Goal: Task Accomplishment & Management: Complete application form

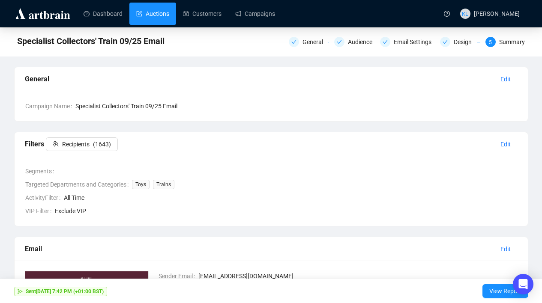
click at [168, 15] on link "Auctions" at bounding box center [152, 14] width 33 height 22
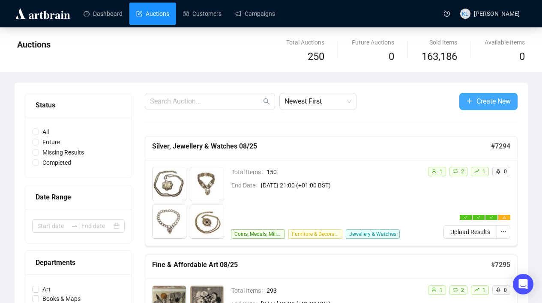
click at [480, 104] on span "Create New" at bounding box center [493, 101] width 34 height 11
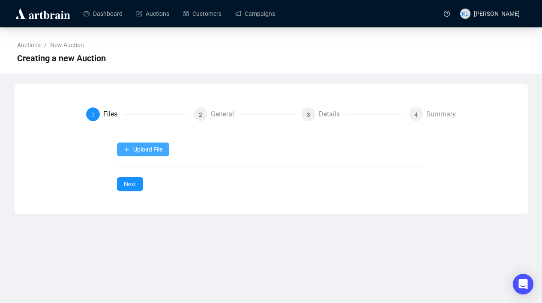
click at [157, 148] on span "Upload File" at bounding box center [147, 149] width 29 height 7
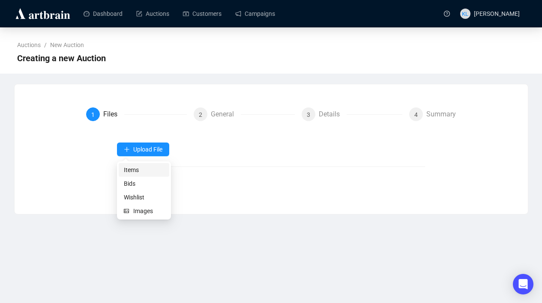
click at [140, 171] on span "Items" at bounding box center [144, 169] width 40 height 9
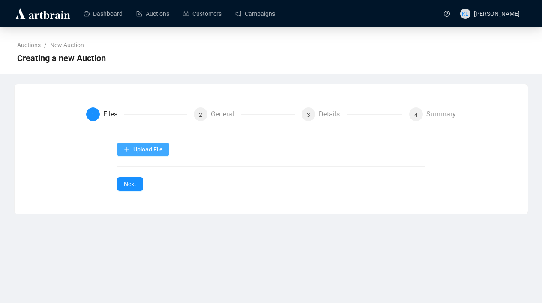
click at [141, 143] on button "Upload File" at bounding box center [143, 150] width 52 height 14
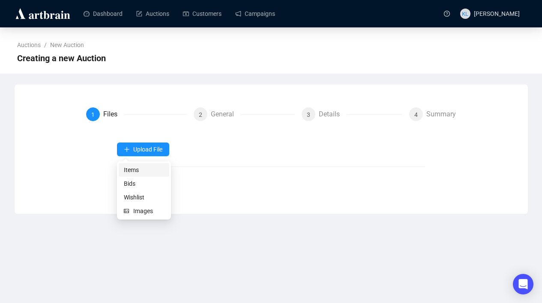
click at [145, 166] on span "Items" at bounding box center [144, 169] width 40 height 9
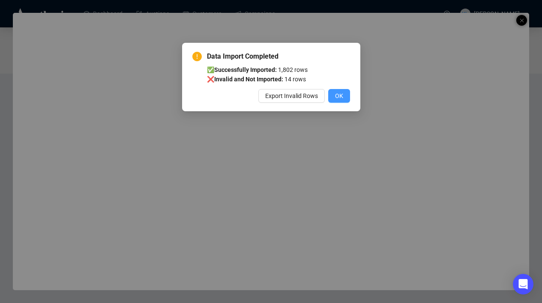
click at [341, 92] on span "OK" at bounding box center [339, 95] width 8 height 9
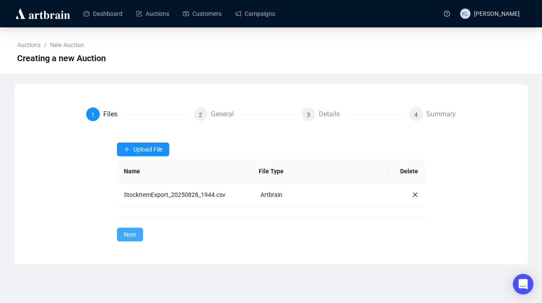
click at [136, 235] on span "Next" at bounding box center [130, 234] width 12 height 9
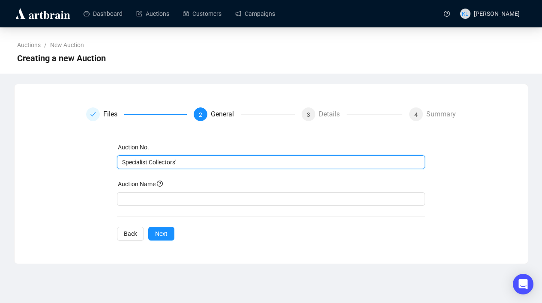
click at [158, 163] on input "Specialist Collectors'" at bounding box center [270, 162] width 296 height 9
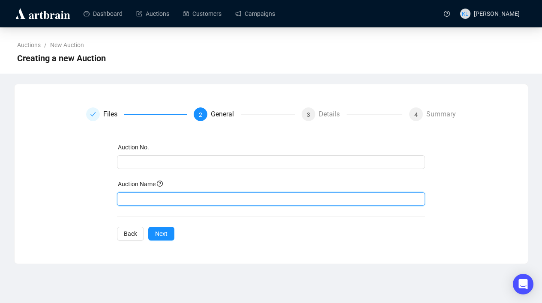
click at [146, 196] on input "text" at bounding box center [271, 199] width 308 height 14
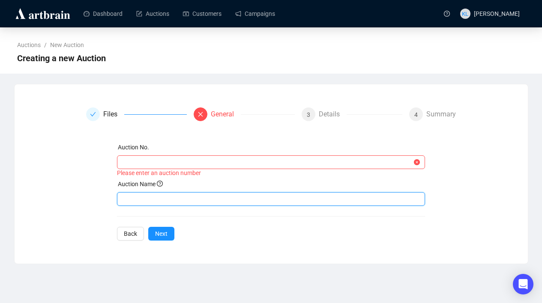
paste input "Specialist Collectors'"
type input "Specialist Collectors' 09/25"
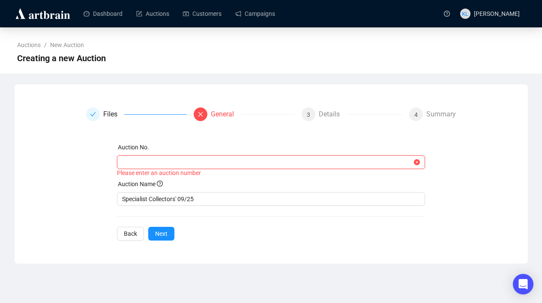
click at [153, 166] on input "text" at bounding box center [267, 162] width 290 height 9
paste input "7296"
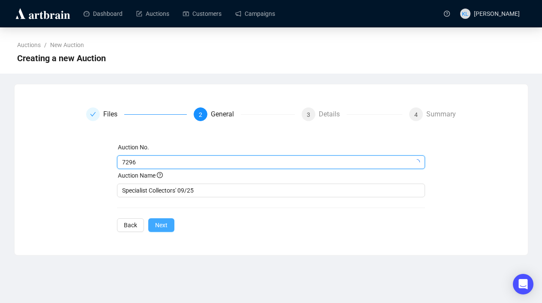
type input "7296"
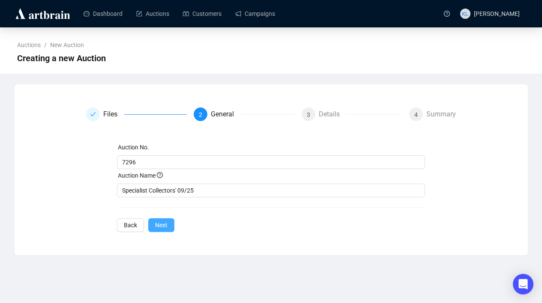
click at [162, 224] on span "Next" at bounding box center [161, 224] width 12 height 9
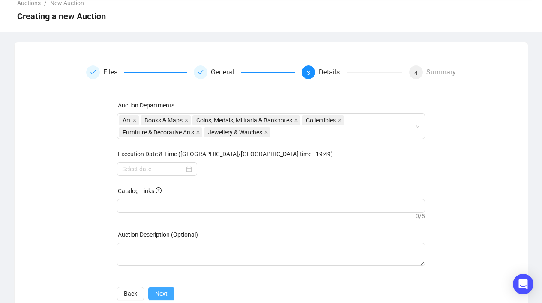
scroll to position [63, 0]
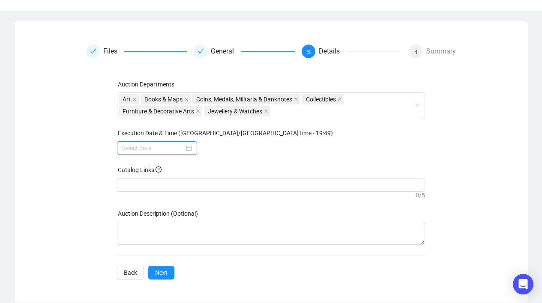
click at [160, 143] on input at bounding box center [153, 147] width 62 height 9
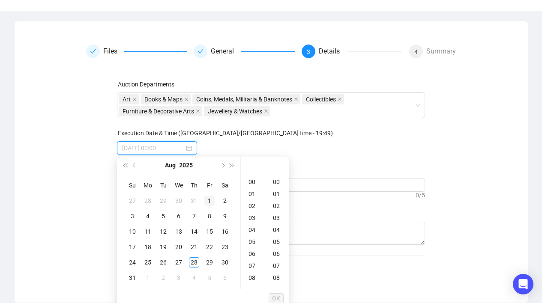
type input "[DATE] 00:00"
click at [223, 164] on span "Next month (PageDown)" at bounding box center [222, 165] width 4 height 4
click at [163, 199] on div "2" at bounding box center [163, 201] width 10 height 10
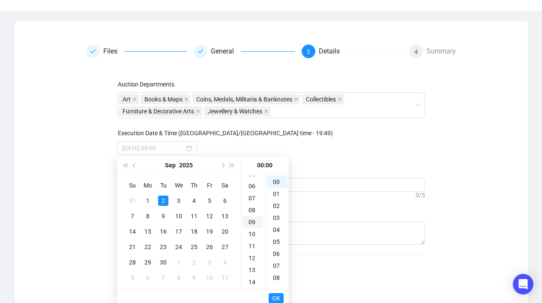
click at [252, 221] on div "09" at bounding box center [252, 222] width 21 height 12
click at [252, 194] on div "10" at bounding box center [252, 194] width 21 height 12
type input "[DATE] 10:00"
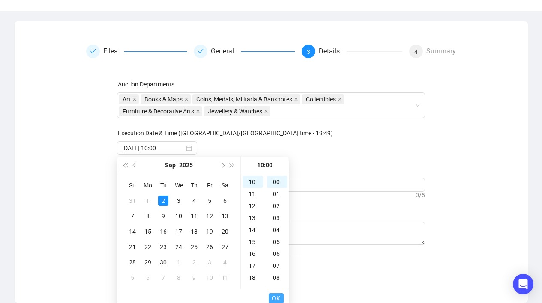
click at [279, 293] on span "OK" at bounding box center [276, 298] width 8 height 16
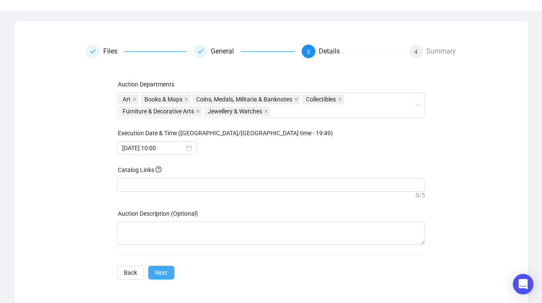
click at [170, 273] on button "Next" at bounding box center [161, 273] width 26 height 14
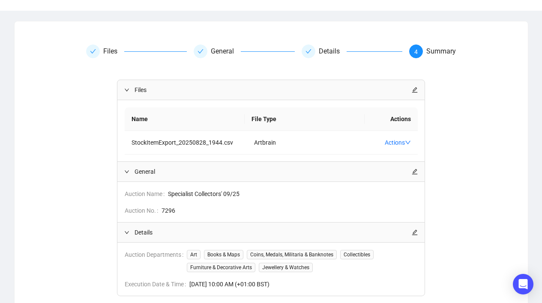
scroll to position [125, 0]
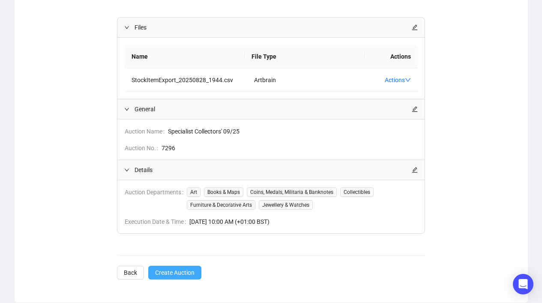
click at [169, 275] on span "Create Auction" at bounding box center [174, 272] width 39 height 9
